Goal: Task Accomplishment & Management: Manage account settings

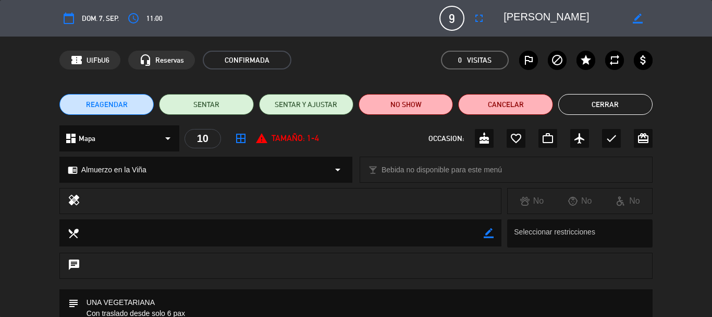
scroll to position [104, 0]
click at [604, 22] on textarea at bounding box center [563, 18] width 119 height 19
click at [607, 106] on button "Cerrar" at bounding box center [606, 104] width 94 height 21
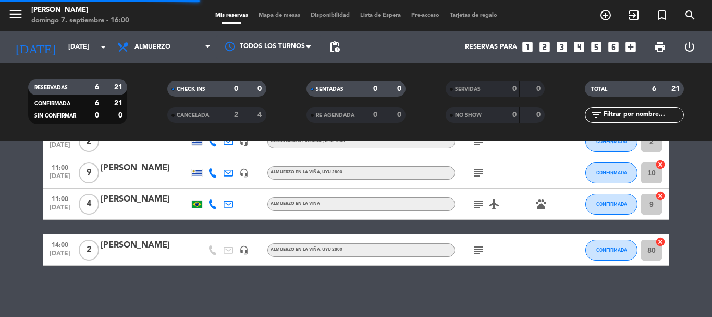
scroll to position [127, 0]
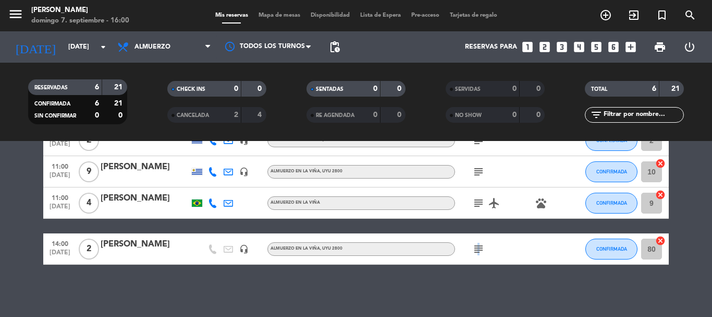
click at [478, 251] on icon "subject" at bounding box center [479, 249] width 13 height 13
click at [511, 251] on div "subject vinieron 13:30" at bounding box center [502, 248] width 94 height 31
click at [135, 246] on div "[PERSON_NAME]" at bounding box center [145, 244] width 89 height 14
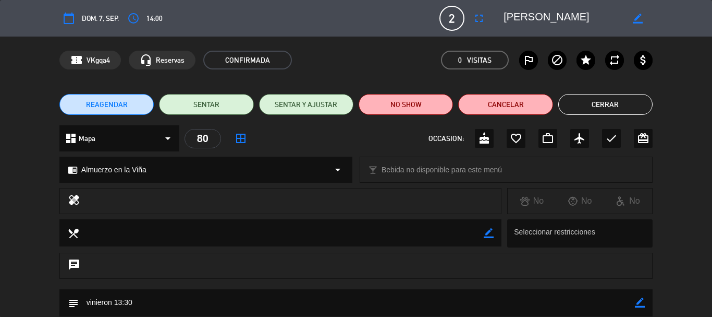
drag, startPoint x: 551, startPoint y: 18, endPoint x: 503, endPoint y: 17, distance: 48.0
click at [503, 17] on div "border_color" at bounding box center [575, 18] width 156 height 19
click at [582, 16] on textarea at bounding box center [563, 18] width 119 height 19
drag, startPoint x: 591, startPoint y: 105, endPoint x: 569, endPoint y: 116, distance: 24.3
click at [590, 102] on button "Cerrar" at bounding box center [606, 104] width 94 height 21
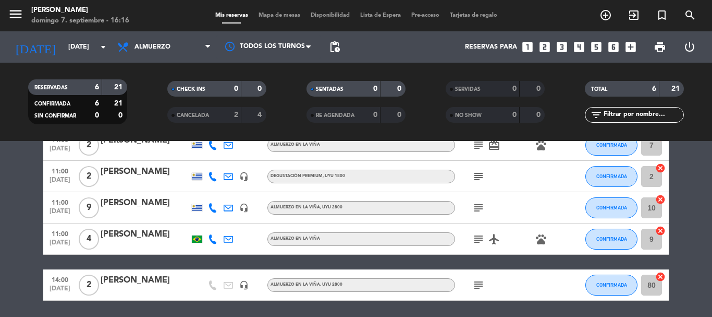
scroll to position [75, 0]
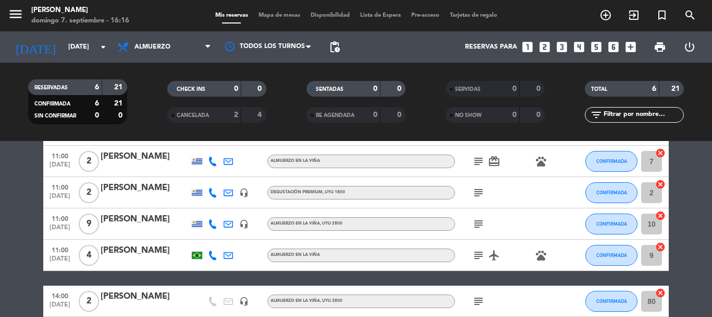
click at [148, 214] on div "[PERSON_NAME]" at bounding box center [145, 219] width 89 height 14
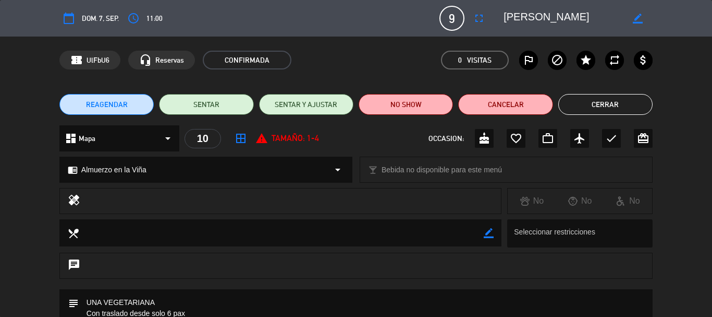
drag, startPoint x: 577, startPoint y: 17, endPoint x: 503, endPoint y: 11, distance: 74.3
click at [503, 11] on div "border_color" at bounding box center [575, 18] width 156 height 19
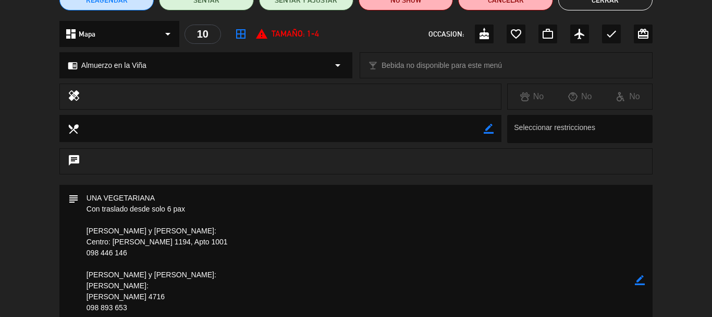
scroll to position [0, 0]
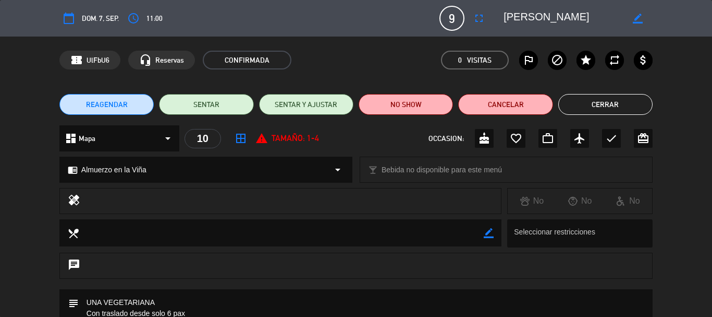
click at [610, 103] on button "Cerrar" at bounding box center [606, 104] width 94 height 21
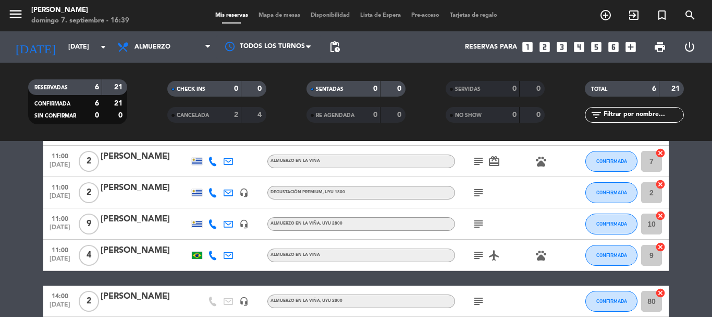
click at [137, 185] on div "[PERSON_NAME]" at bounding box center [145, 188] width 89 height 14
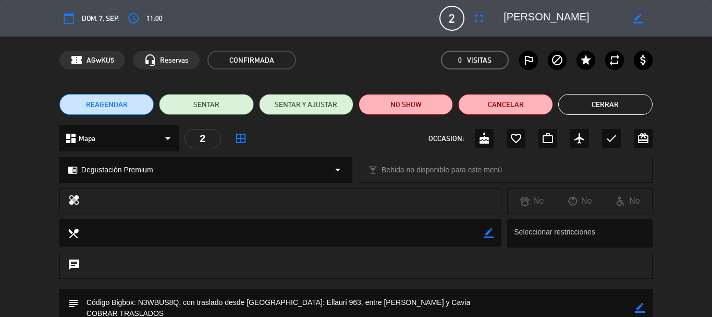
drag, startPoint x: 567, startPoint y: 16, endPoint x: 504, endPoint y: 18, distance: 63.1
click at [504, 18] on textarea at bounding box center [563, 18] width 119 height 19
click at [628, 98] on button "Cerrar" at bounding box center [606, 104] width 94 height 21
